Goal: Information Seeking & Learning: Learn about a topic

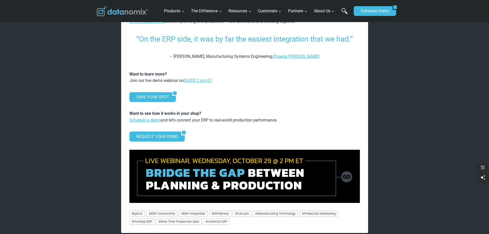
scroll to position [745, 0]
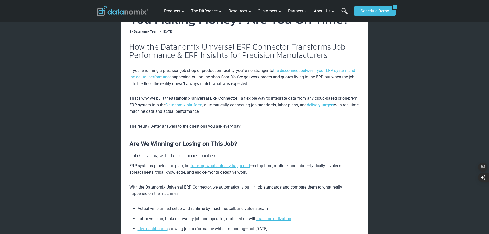
scroll to position [128, 0]
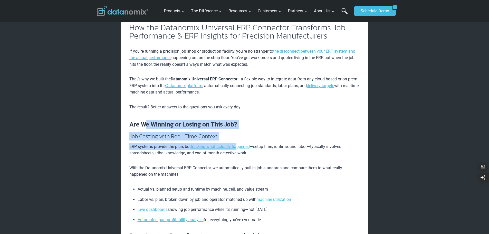
drag, startPoint x: 144, startPoint y: 116, endPoint x: 272, endPoint y: 141, distance: 130.1
click at [278, 140] on h4 "Job Costing with Real-Time Context" at bounding box center [244, 136] width 231 height 8
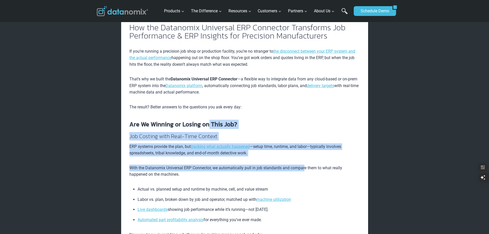
drag, startPoint x: 305, startPoint y: 171, endPoint x: 206, endPoint y: 111, distance: 115.5
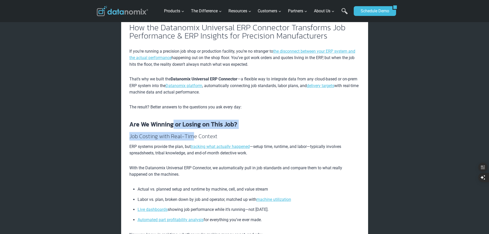
drag, startPoint x: 208, startPoint y: 141, endPoint x: 255, endPoint y: 158, distance: 50.4
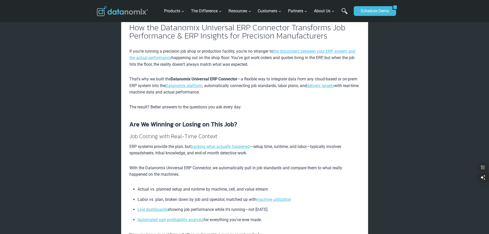
click at [276, 168] on p "With the Datanomix Universal ERP Connector, we automatically pull in job standa…" at bounding box center [244, 171] width 231 height 13
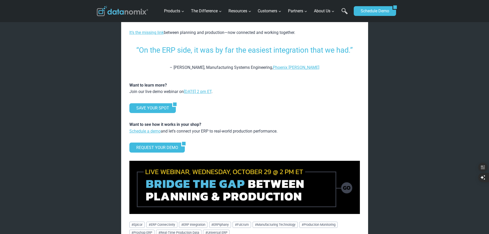
scroll to position [514, 0]
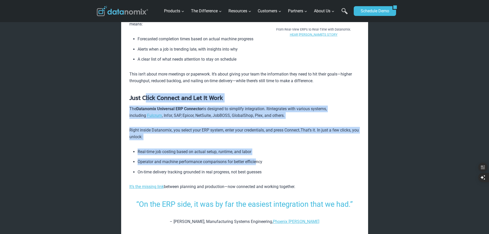
drag, startPoint x: 159, startPoint y: 99, endPoint x: 264, endPoint y: 163, distance: 123.3
click at [263, 163] on div "How the Datanomix Universal ERP Connector Transforms Job Performance & ERP Insi…" at bounding box center [244, 4] width 231 height 732
click at [264, 163] on li "Operator and machine performance comparisons for better efficiency" at bounding box center [249, 162] width 222 height 10
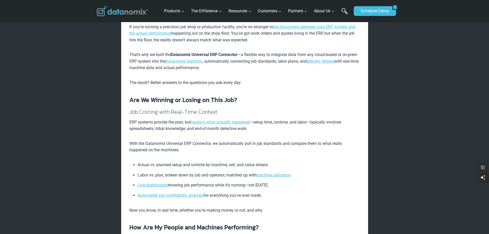
scroll to position [103, 0]
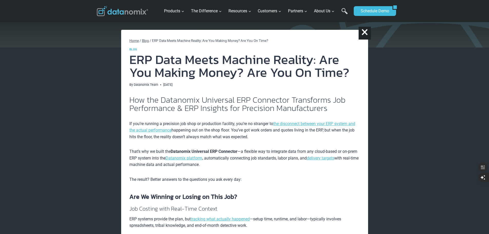
scroll to position [51, 0]
